Goal: Information Seeking & Learning: Learn about a topic

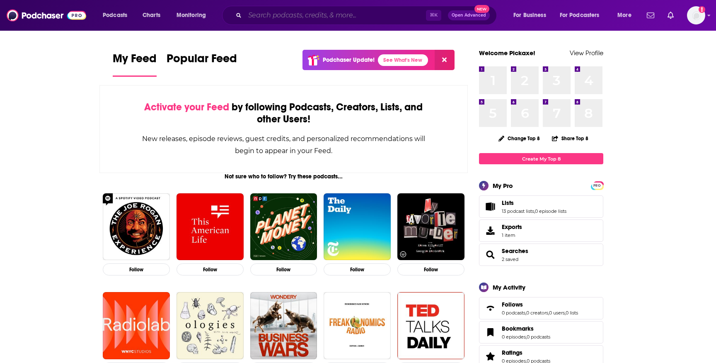
click at [381, 14] on input "Search podcasts, credits, & more..." at bounding box center [335, 15] width 181 height 13
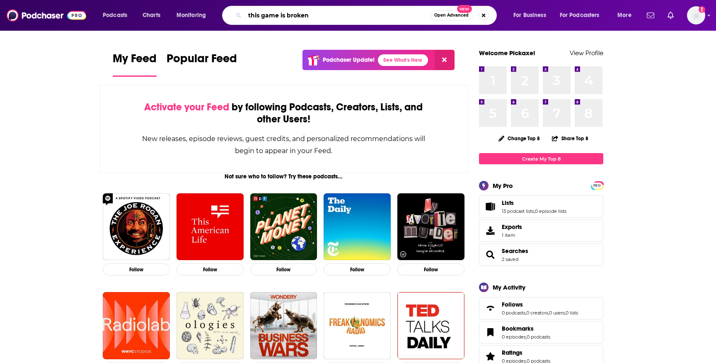
type input "this game is broken"
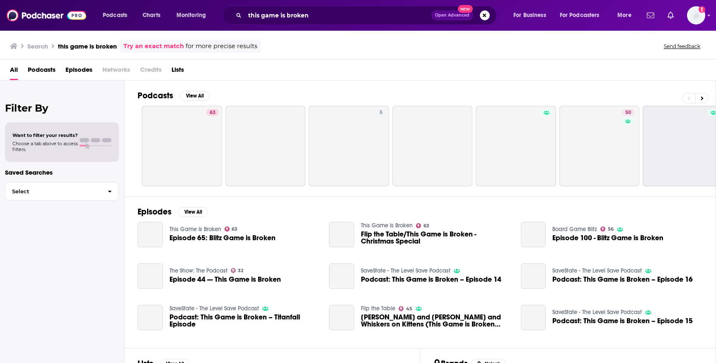
click at [238, 70] on div "All Podcasts Episodes Networks Credits Lists" at bounding box center [360, 71] width 700 height 17
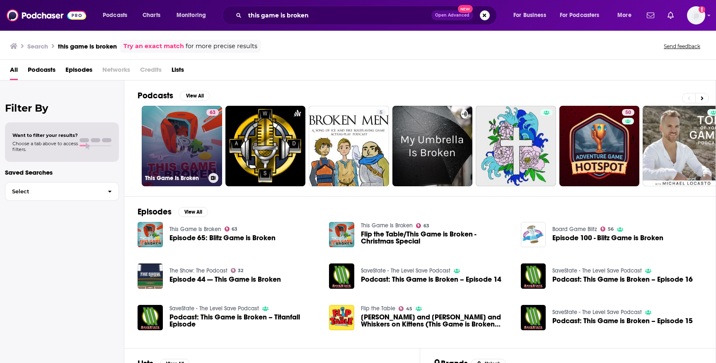
click at [184, 148] on link "63 This Game Is Broken" at bounding box center [182, 146] width 80 height 80
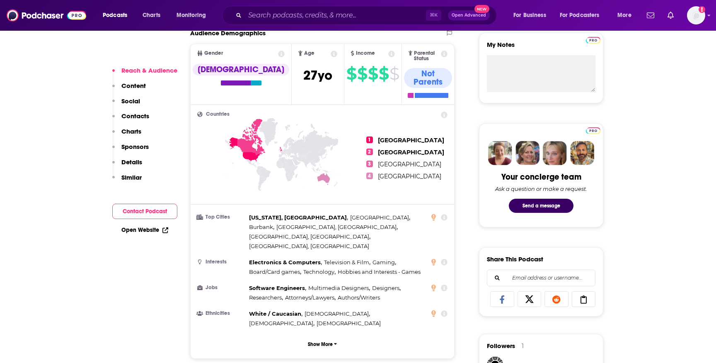
scroll to position [333, 0]
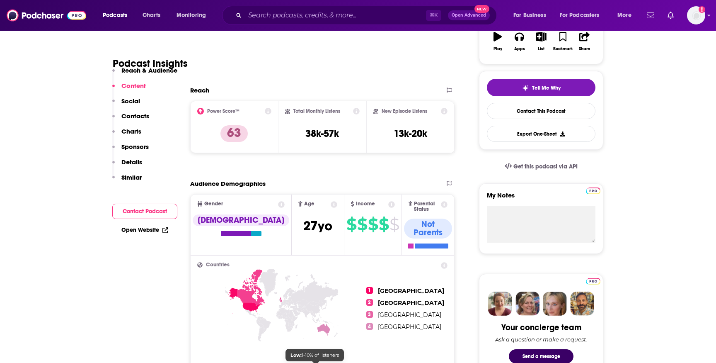
scroll to position [147, 0]
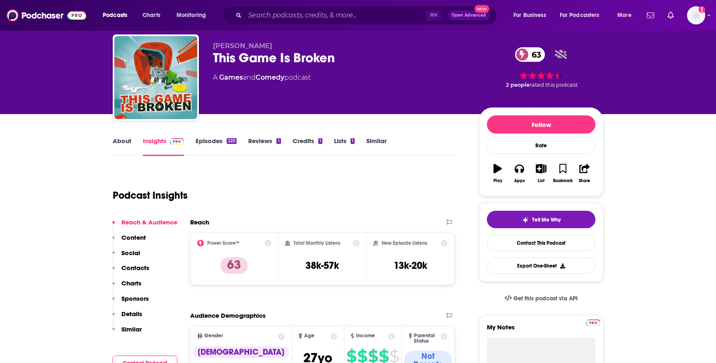
scroll to position [20, 0]
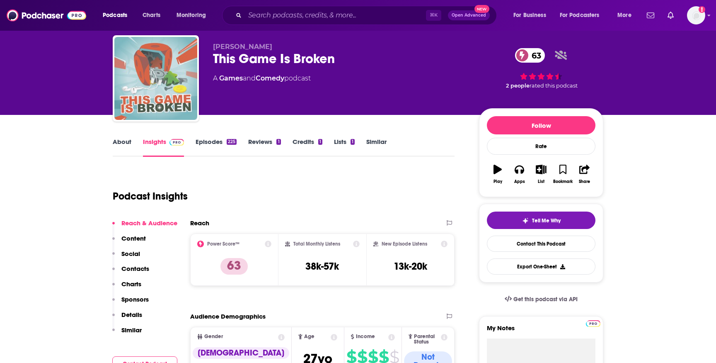
click at [175, 85] on img "This Game Is Broken" at bounding box center [155, 78] width 83 height 83
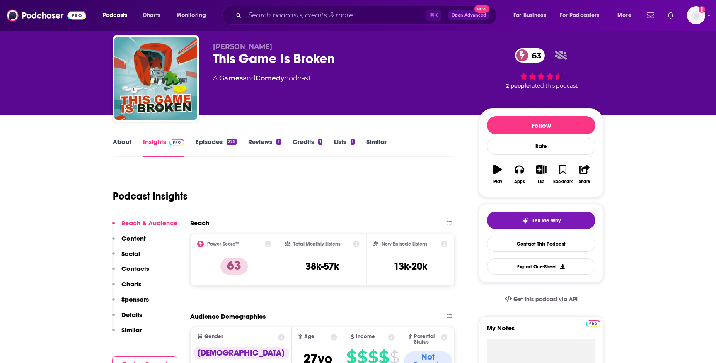
click at [325, 203] on div "Podcast Insights" at bounding box center [280, 191] width 335 height 42
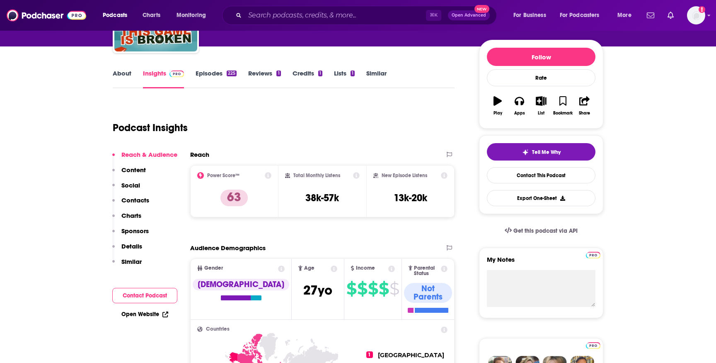
scroll to position [0, 0]
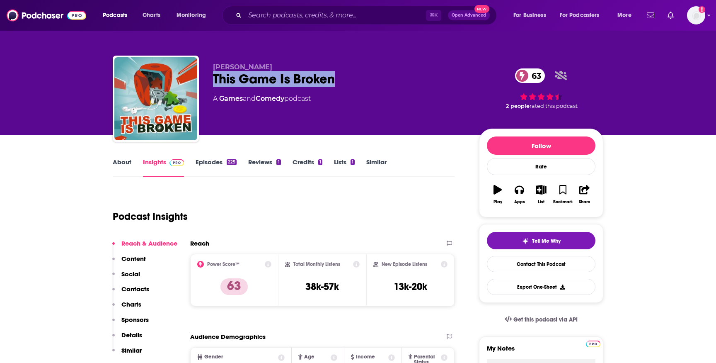
drag, startPoint x: 338, startPoint y: 81, endPoint x: 211, endPoint y: 77, distance: 126.1
click at [211, 77] on div "[PERSON_NAME] This Game Is Broken 63 A Games and Comedy podcast 63 2 people rat…" at bounding box center [358, 101] width 491 height 90
copy h2 "This Game Is Broken"
click at [358, 117] on div "[PERSON_NAME] This Game Is Broken 63 A Games and Comedy podcast" at bounding box center [339, 96] width 253 height 66
click at [573, 15] on span "For Podcasters" at bounding box center [580, 16] width 40 height 12
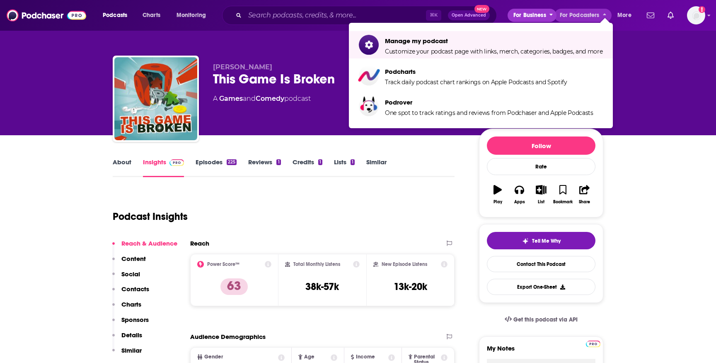
click at [542, 16] on span "For Business" at bounding box center [530, 16] width 33 height 12
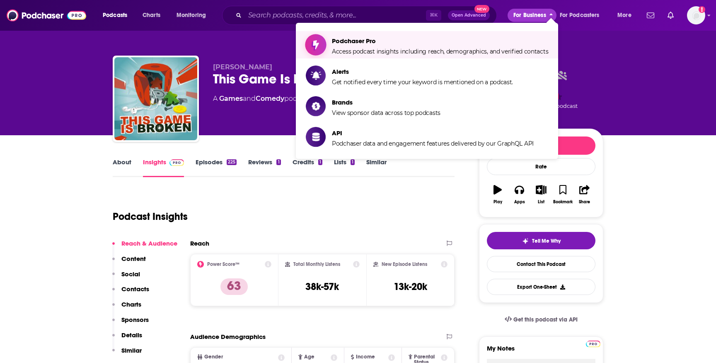
click at [494, 44] on span "Podchaser Pro" at bounding box center [440, 41] width 216 height 8
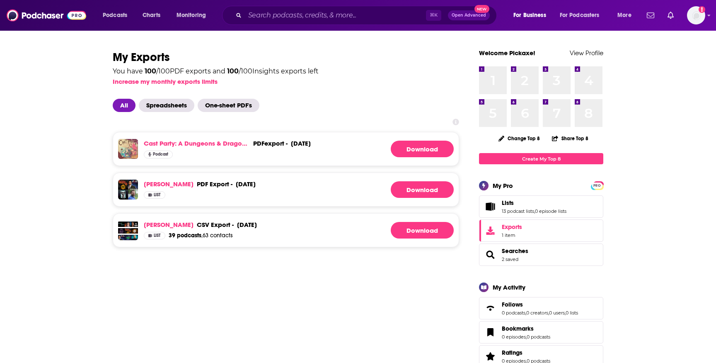
click at [397, 76] on div "You have 100 / 100 PDF exports and 100 / 100 Insights exports left Increase my …" at bounding box center [286, 75] width 347 height 20
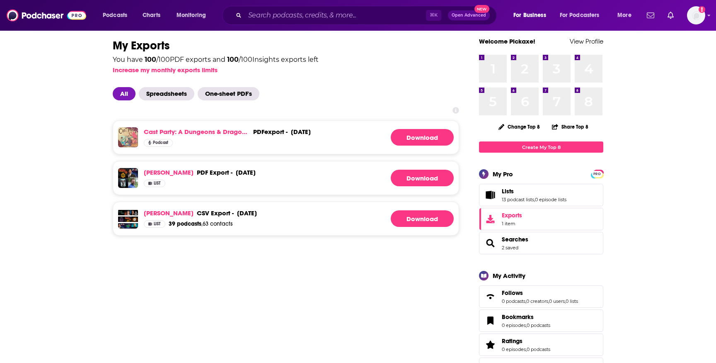
scroll to position [11, 0]
click at [178, 97] on span "Spreadsheets" at bounding box center [167, 93] width 56 height 13
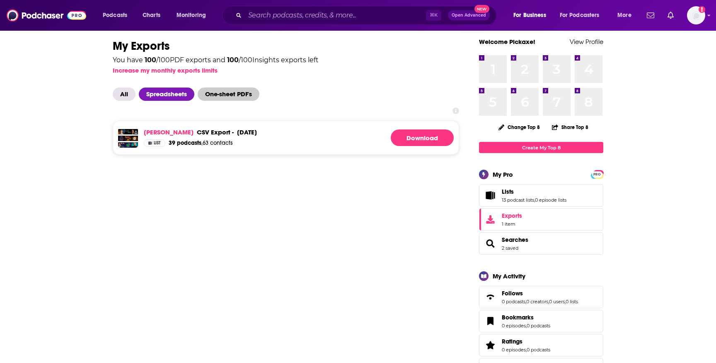
click at [224, 96] on span "One-sheet PDF's" at bounding box center [229, 93] width 62 height 13
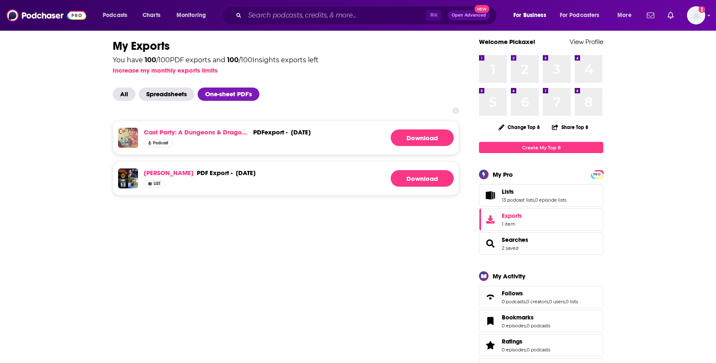
click at [529, 197] on span "Lists 13 podcast lists , 0 episode lists" at bounding box center [534, 195] width 65 height 15
click at [509, 192] on span "Lists" at bounding box center [508, 191] width 12 height 7
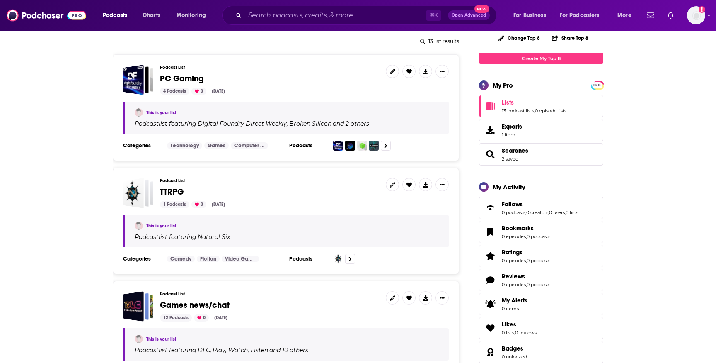
scroll to position [102, 0]
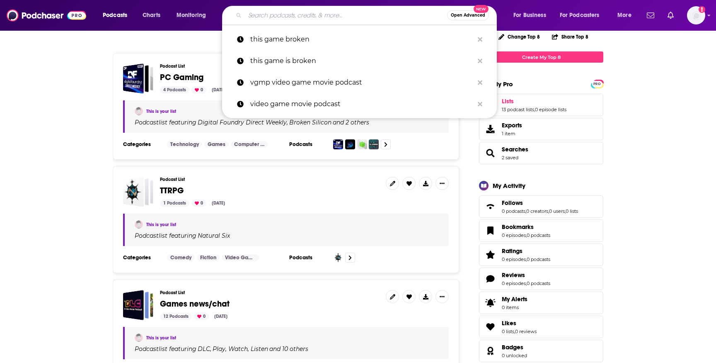
click at [337, 13] on input "Search podcasts, credits, & more..." at bounding box center [346, 15] width 202 height 13
paste input "The Evil Dungeon Master’s Solo Quests"
type input "The Evil Dungeon Master’s Solo Quests"
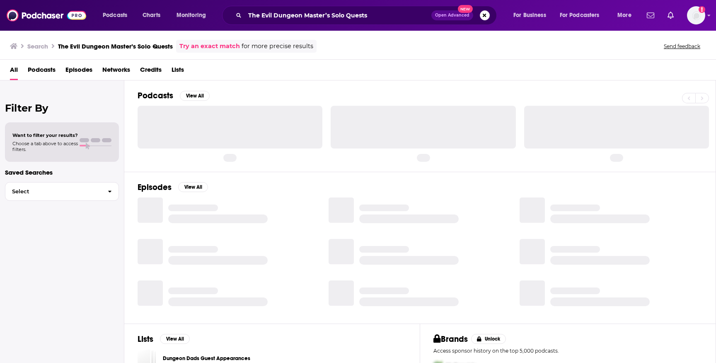
click at [279, 77] on div "All Podcasts Episodes Networks Credits Lists" at bounding box center [360, 71] width 700 height 17
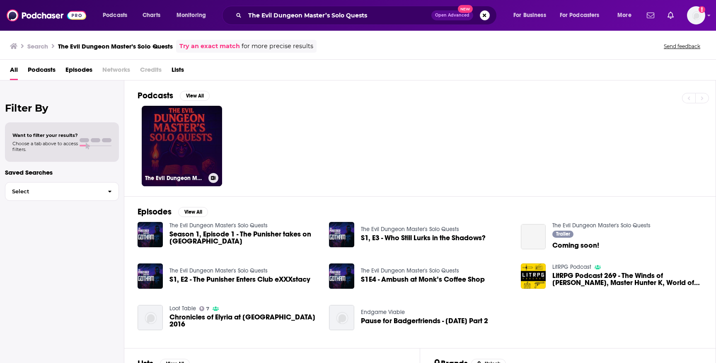
click at [204, 138] on link "The Evil Dungeon Master's Solo Quests" at bounding box center [182, 146] width 80 height 80
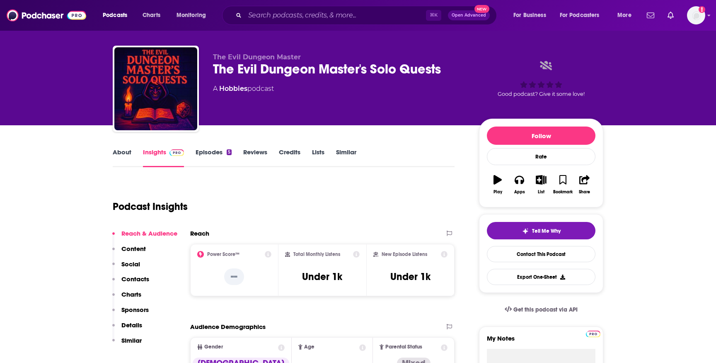
scroll to position [13, 0]
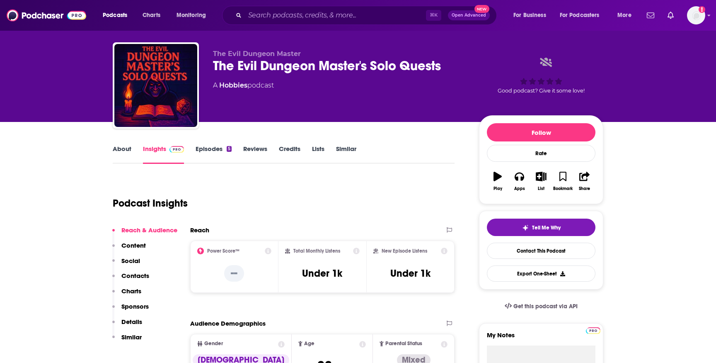
click at [389, 160] on div "About Insights Episodes 5 Reviews Credits Lists Similar" at bounding box center [284, 153] width 342 height 20
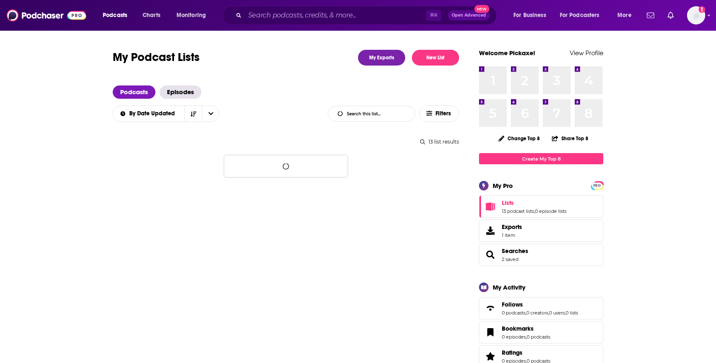
click at [294, 90] on div "Podcasts Episodes" at bounding box center [286, 91] width 347 height 13
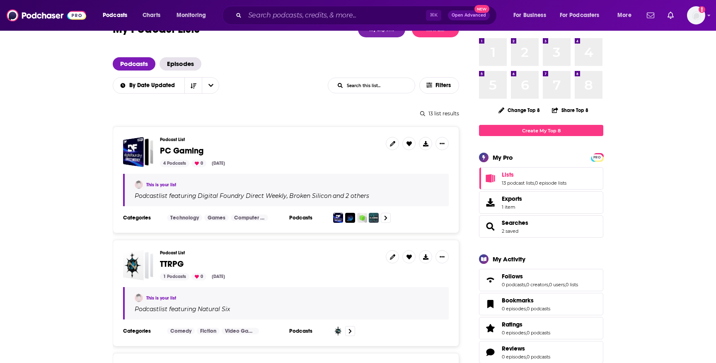
scroll to position [29, 0]
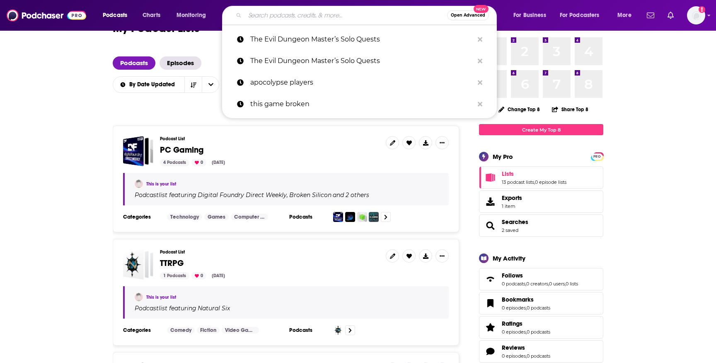
click at [327, 13] on input "Search podcasts, credits, & more..." at bounding box center [346, 15] width 202 height 13
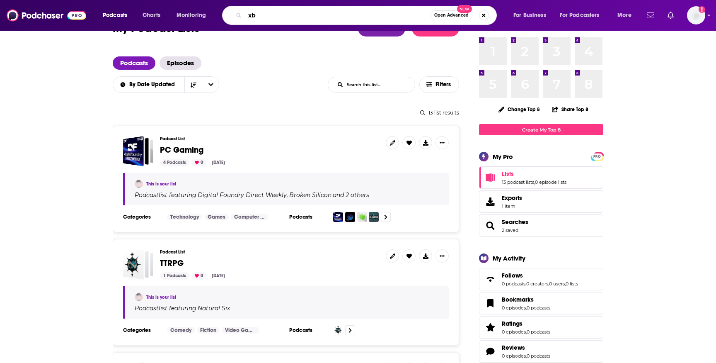
type input "xb2"
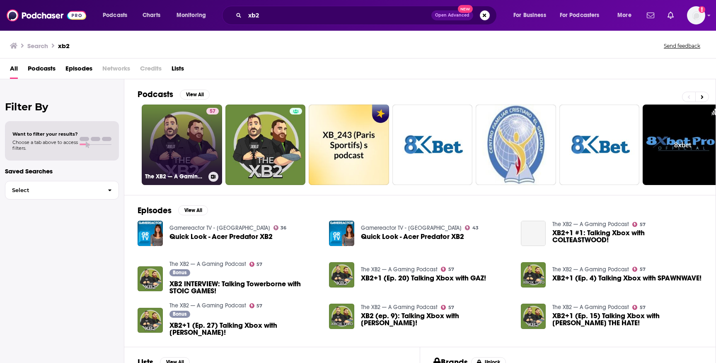
click at [191, 144] on link "57 The XB2 — A Gaming Podcast" at bounding box center [182, 144] width 80 height 80
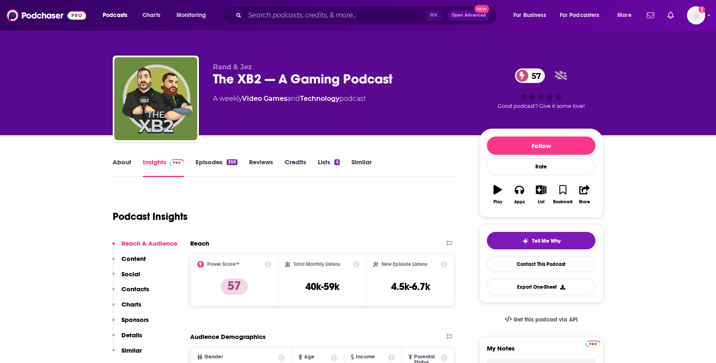
click at [279, 205] on div "Podcast Insights" at bounding box center [280, 211] width 335 height 42
click at [311, 195] on div "Podcast Insights" at bounding box center [280, 211] width 335 height 42
click at [410, 132] on div "Rand & Jez The XB2 — A Gaming Podcast 57 A weekly Video Games and Technology po…" at bounding box center [408, 100] width 391 height 75
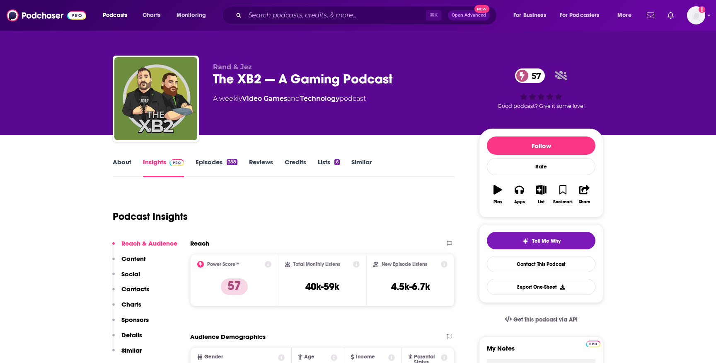
click at [613, 49] on div "Rand & Jez The XB2 — A Gaming Podcast 57 A weekly Video Games and Technology po…" at bounding box center [358, 67] width 531 height 135
click at [397, 87] on div "Rand & Jez The XB2 — A Gaming Podcast 57 A weekly Video Games and Technology po…" at bounding box center [339, 96] width 253 height 66
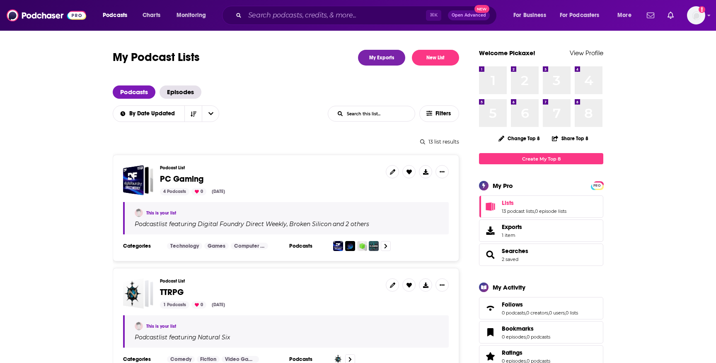
click at [549, 17] on button "For Business" at bounding box center [532, 15] width 49 height 13
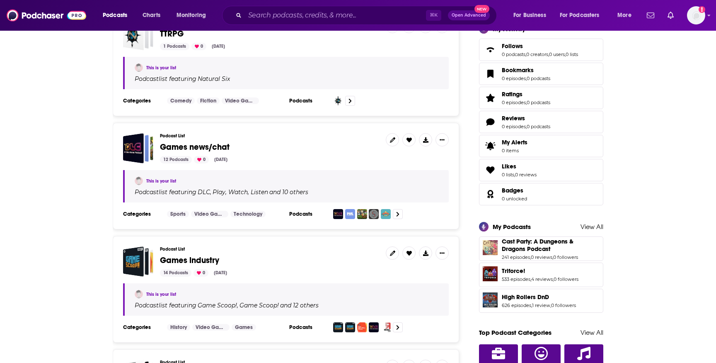
scroll to position [245, 0]
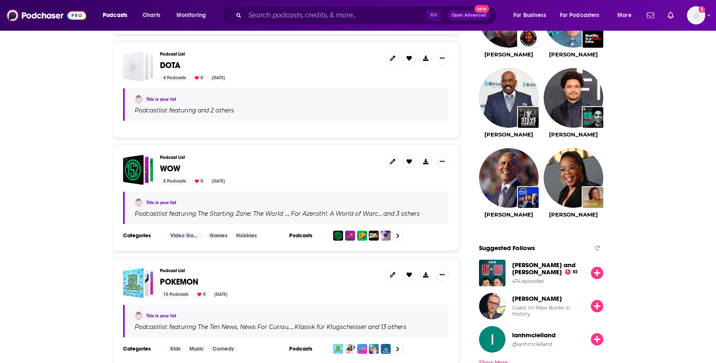
scroll to position [916, 0]
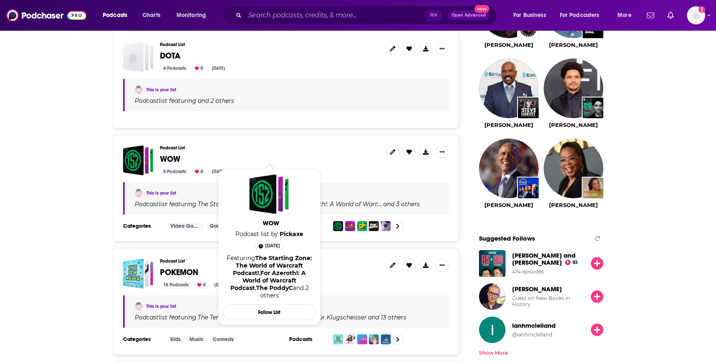
click at [174, 154] on span "WOW" at bounding box center [170, 159] width 20 height 10
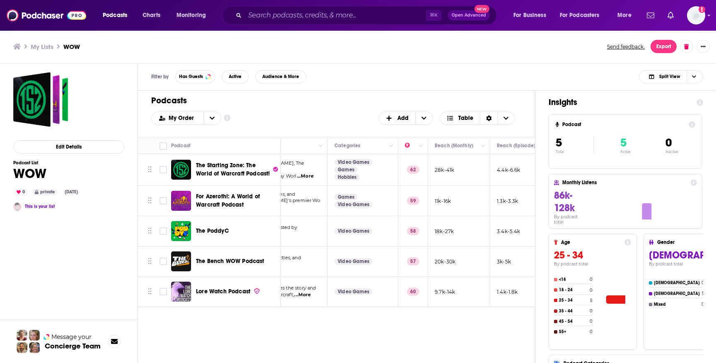
scroll to position [0, 111]
click at [340, 126] on div "Podcasts Add My Order Customize Your List Order Select the “My Order” sort and …" at bounding box center [336, 113] width 397 height 46
click at [330, 116] on div "My Order Customize Your List Order Select the “My Order” sort and remove all fi…" at bounding box center [336, 118] width 371 height 13
click at [329, 107] on div "Podcasts Add My Order Customize Your List Order Select the “My Order” sort and …" at bounding box center [336, 113] width 397 height 46
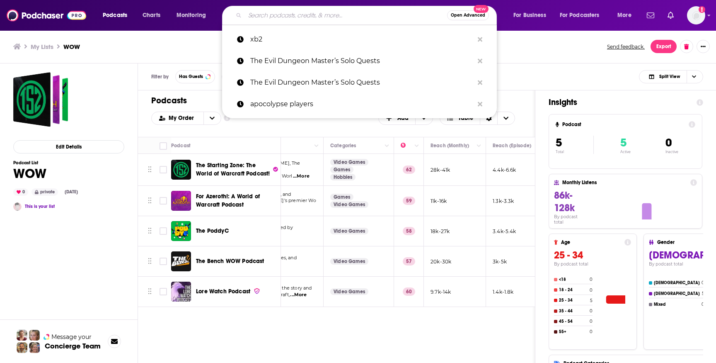
click at [374, 20] on input "Search podcasts, credits, & more..." at bounding box center [346, 15] width 202 height 13
paste input "preferred enemies"
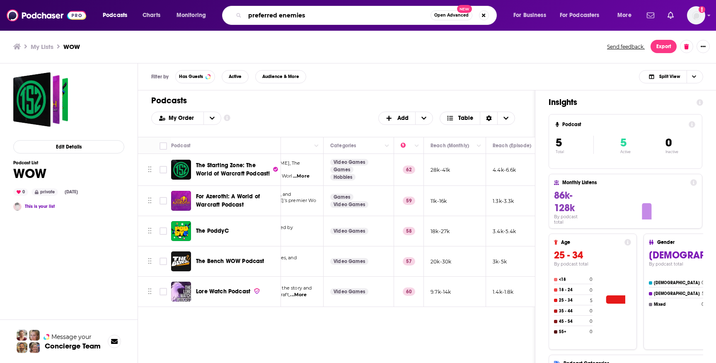
type input "preferred enemies"
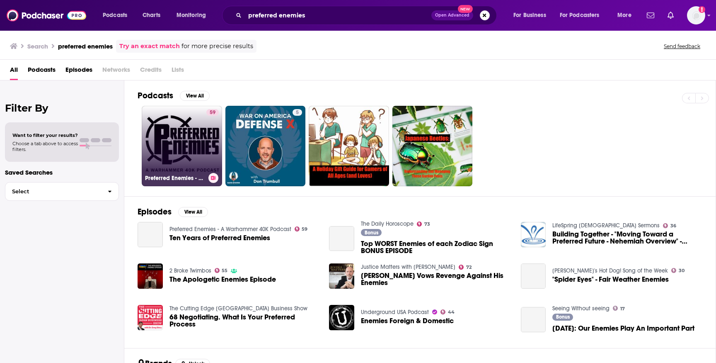
click at [185, 143] on link "59 Preferred Enemies - A Warhammer 40K Podcast" at bounding box center [182, 146] width 80 height 80
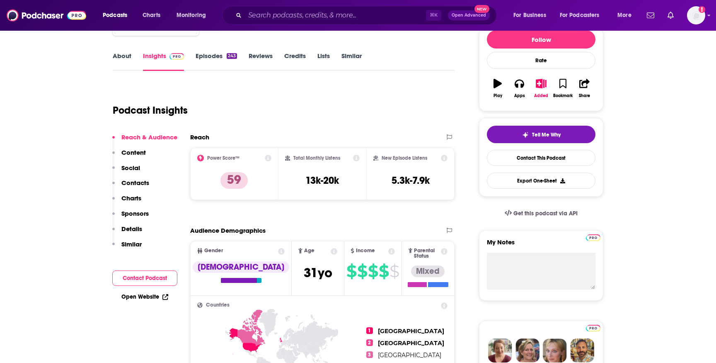
scroll to position [107, 0]
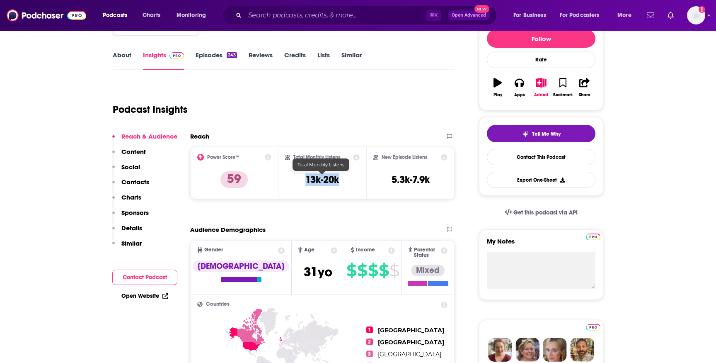
drag, startPoint x: 343, startPoint y: 180, endPoint x: 304, endPoint y: 180, distance: 38.6
click at [304, 180] on div "Total Monthly Listens 13k-20k" at bounding box center [322, 173] width 75 height 38
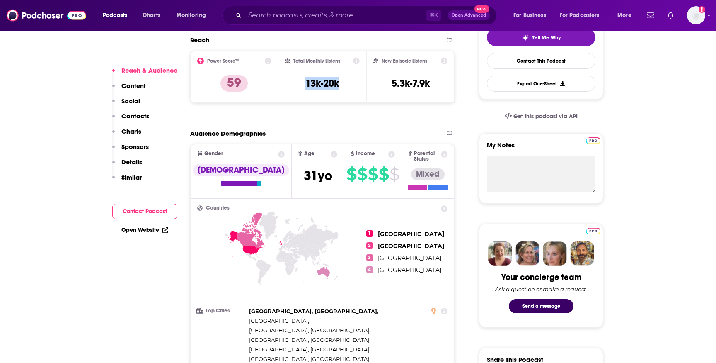
scroll to position [204, 0]
